Goal: Navigation & Orientation: Find specific page/section

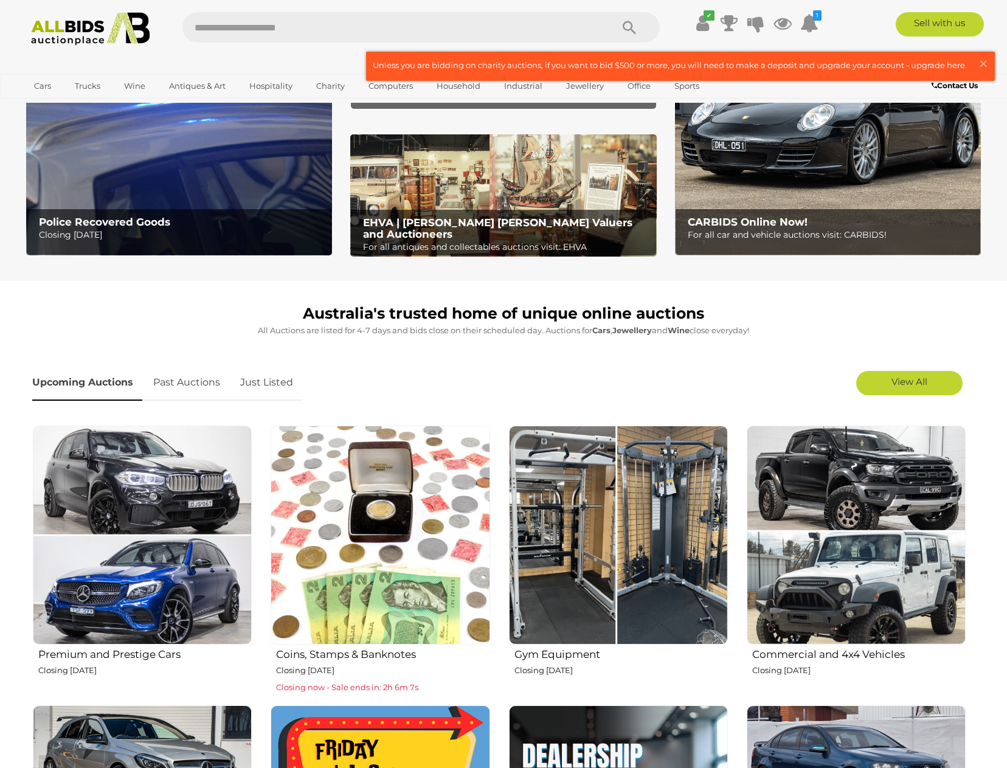
scroll to position [122, 0]
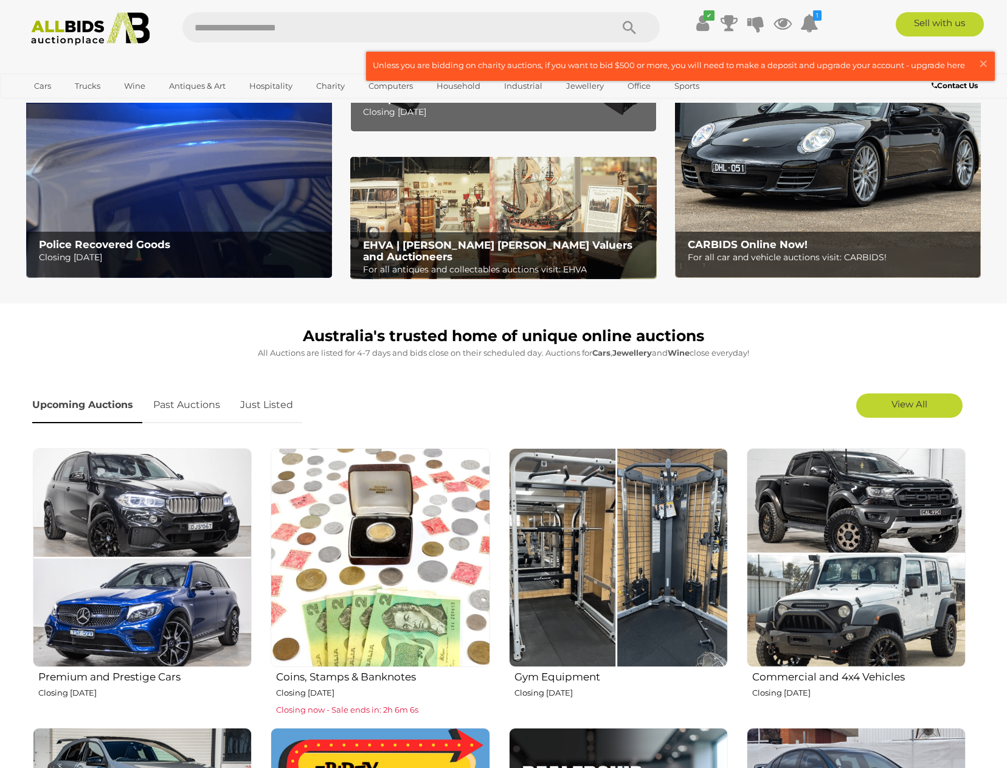
click at [175, 266] on div "Police Recovered Goods Closing Tuesday 16th September" at bounding box center [182, 252] width 299 height 40
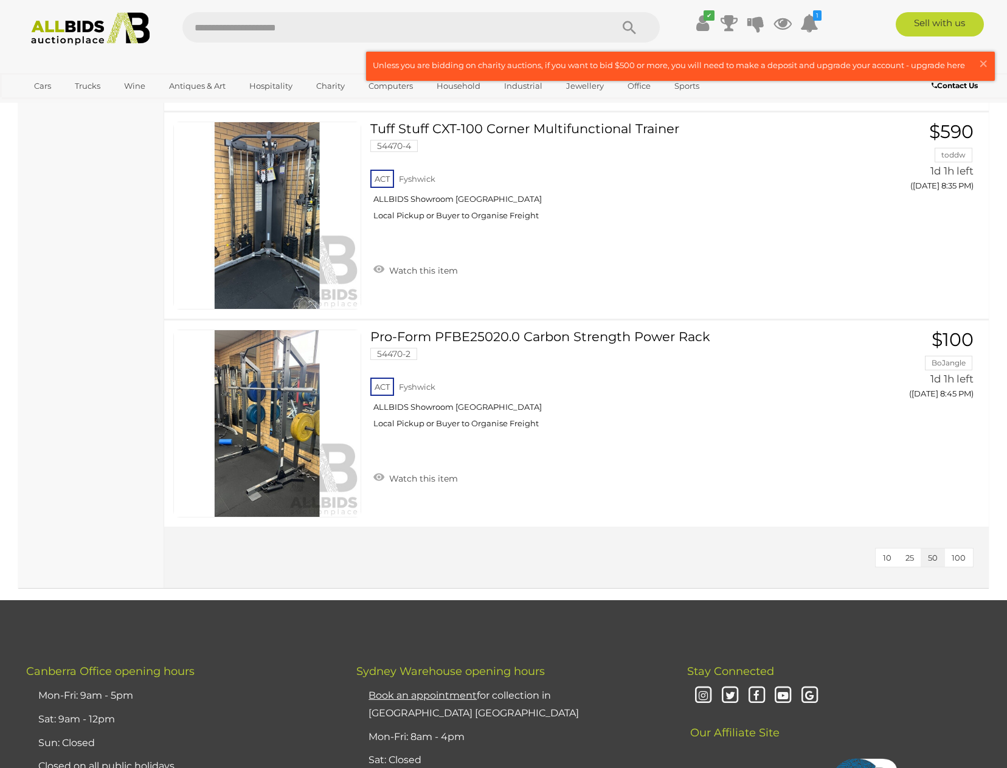
scroll to position [1521, 0]
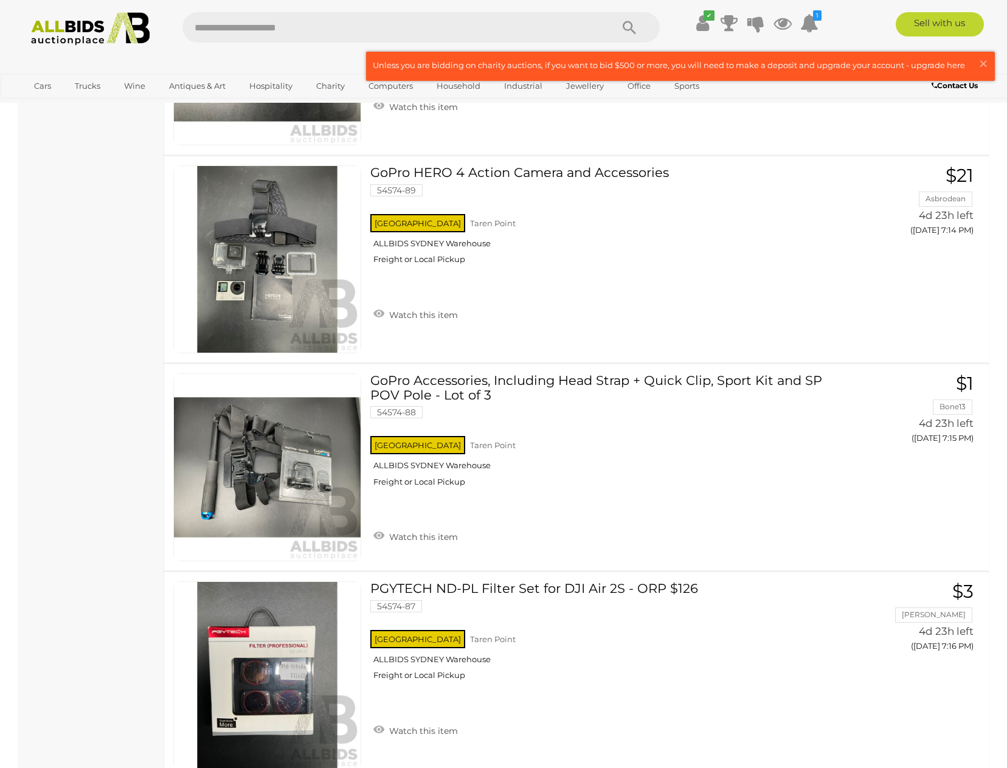
scroll to position [3042, 0]
